Goal: Task Accomplishment & Management: Manage account settings

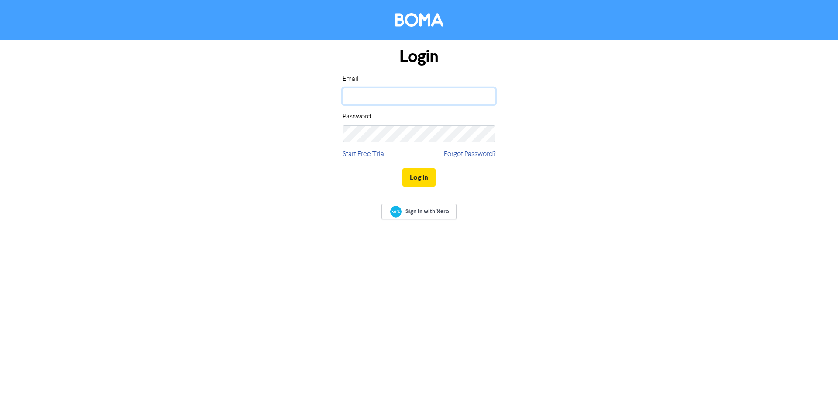
drag, startPoint x: 0, startPoint y: 0, endPoint x: 414, endPoint y: 99, distance: 425.6
click at [414, 99] on input "email" at bounding box center [419, 96] width 153 height 17
type input "[EMAIL_ADDRESS][DOMAIN_NAME]"
click at [413, 179] on button "Log In" at bounding box center [419, 177] width 33 height 18
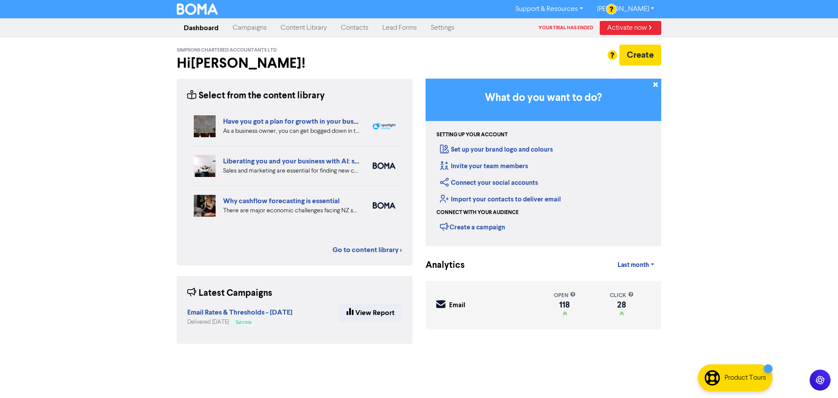
click at [247, 28] on link "Campaigns" at bounding box center [250, 27] width 48 height 17
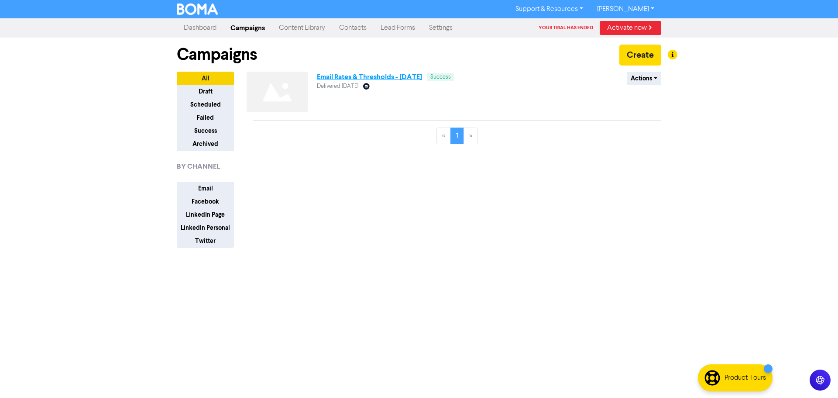
click at [362, 77] on link "Email Rates & Thresholds - [DATE]" at bounding box center [369, 76] width 105 height 9
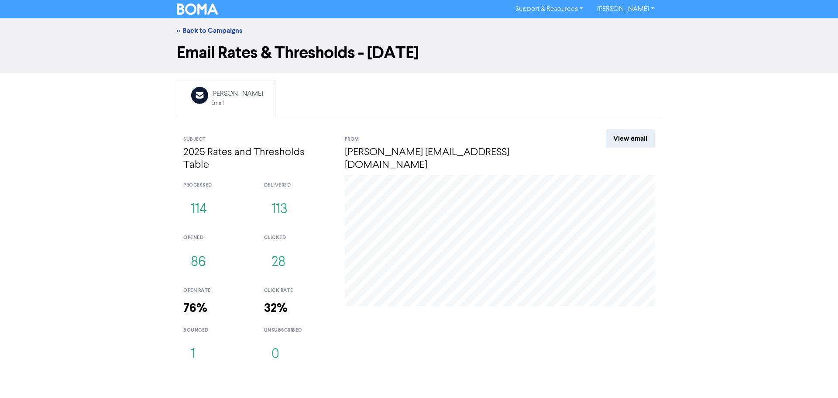
click at [73, 123] on div "<< Back to Campaigns Email Rates & Thresholds - [DATE] Email Created with Sketc…" at bounding box center [419, 195] width 838 height 354
click at [198, 30] on link "<< Back to Campaigns" at bounding box center [210, 30] width 66 height 9
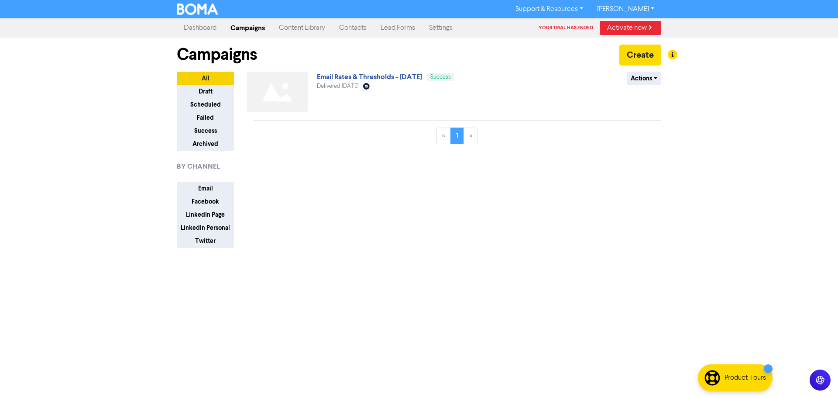
click at [209, 26] on link "Dashboard" at bounding box center [200, 27] width 47 height 17
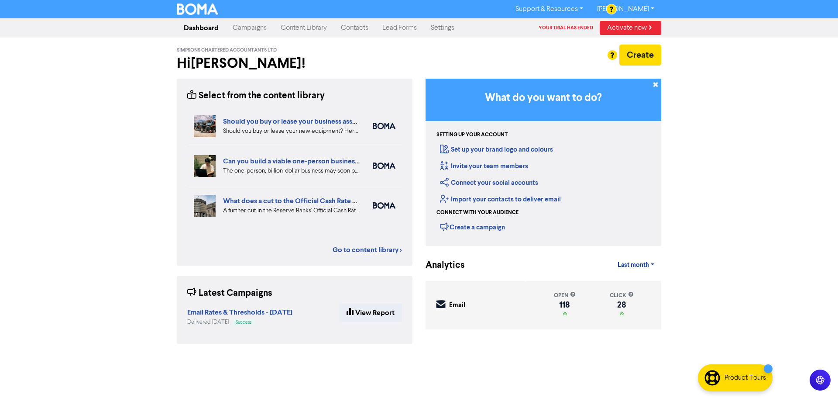
click at [640, 8] on link "[PERSON_NAME]" at bounding box center [625, 9] width 71 height 14
click at [638, 21] on div "Log Out" at bounding box center [625, 26] width 70 height 18
click at [638, 24] on button "Log Out" at bounding box center [625, 26] width 69 height 10
